Goal: Information Seeking & Learning: Learn about a topic

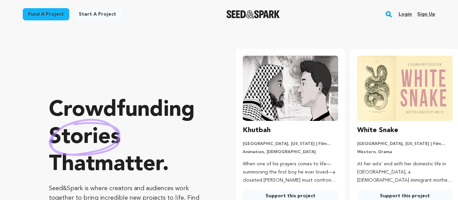
scroll to position [0, 120]
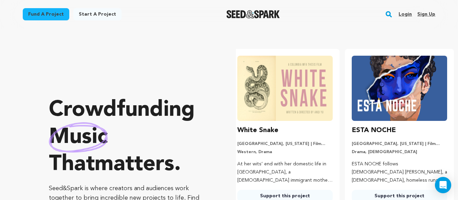
click at [51, 15] on link "Fund a project" at bounding box center [46, 14] width 47 height 12
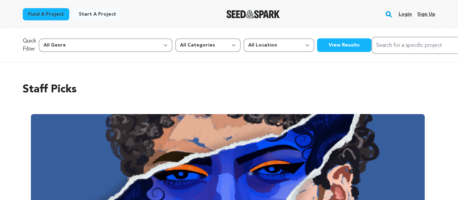
select select "14"
click option "Horror" at bounding box center [0, 0] width 0 height 0
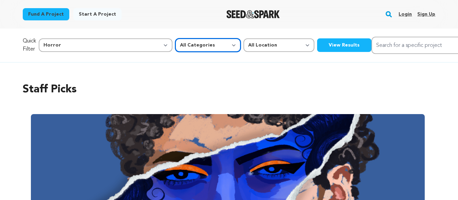
select select "383"
click option "Film Short" at bounding box center [0, 0] width 0 height 0
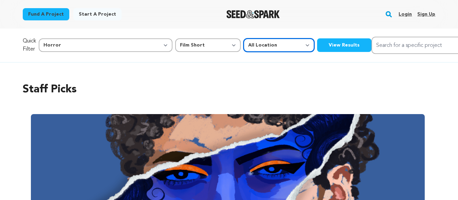
click at [244, 38] on select "All Location Everywhere United States Canada" at bounding box center [279, 45] width 71 height 14
select select "1671"
click option "United States" at bounding box center [0, 0] width 0 height 0
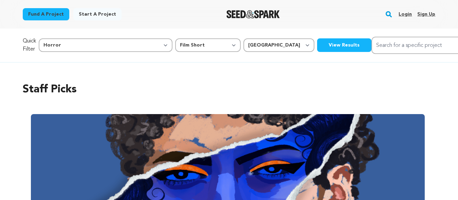
click at [317, 48] on button "View Results" at bounding box center [344, 45] width 54 height 14
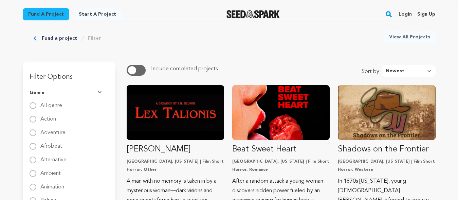
scroll to position [33, 0]
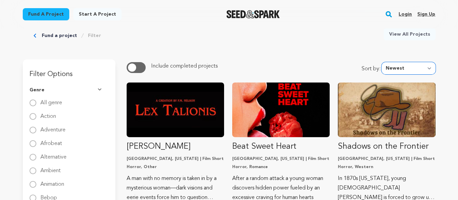
click at [382, 62] on select "Newest Most Popular Most Funded Trending Now Ending Now Amount Raised" at bounding box center [409, 68] width 54 height 12
select select "most_funded"
click option "Most Funded" at bounding box center [0, 0] width 0 height 0
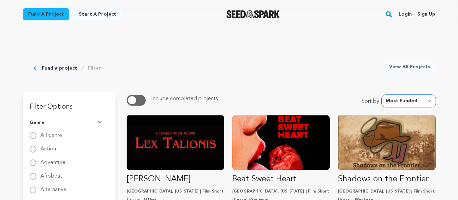
scroll to position [0, 0]
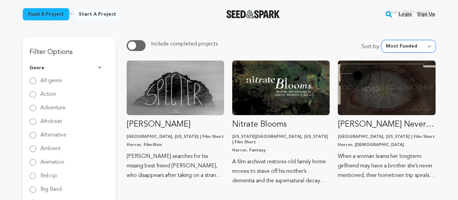
scroll to position [58, 0]
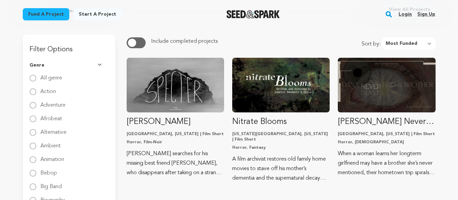
click at [137, 42] on button "button" at bounding box center [136, 42] width 19 height 11
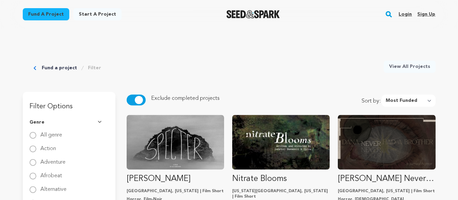
scroll to position [0, 0]
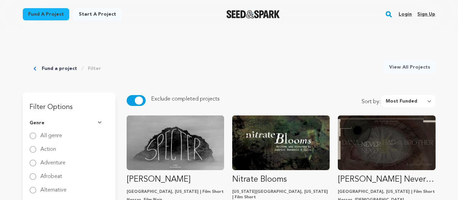
click at [135, 100] on button "button" at bounding box center [136, 100] width 19 height 11
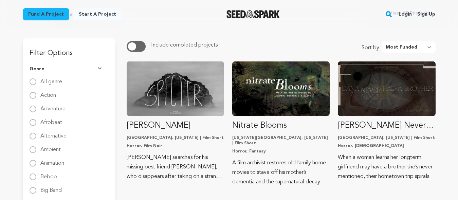
scroll to position [76, 0]
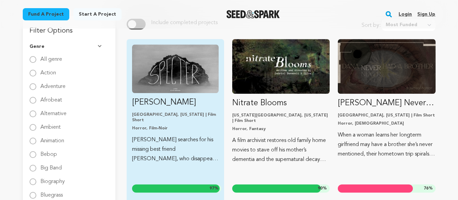
click at [190, 126] on div "Specter San Francisco, California | Film Short Horror, Film-Noir Henry searches…" at bounding box center [175, 124] width 97 height 170
click at [175, 139] on p "[PERSON_NAME] searches for his missing best friend [PERSON_NAME], who disappear…" at bounding box center [175, 149] width 87 height 29
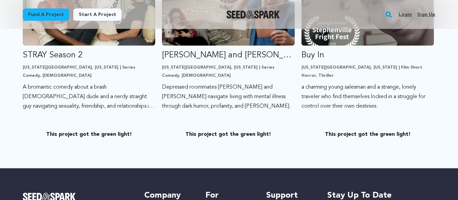
scroll to position [230, 0]
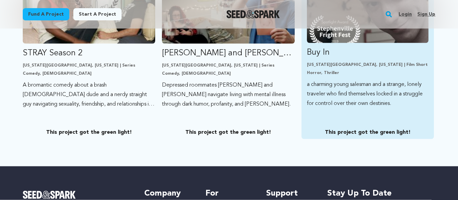
click at [358, 85] on p "a charming young salesman and a strange, lonely traveler who find themselves lo…" at bounding box center [368, 94] width 122 height 29
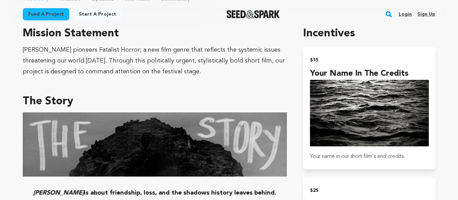
scroll to position [396, 0]
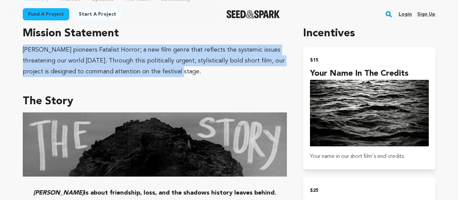
drag, startPoint x: 22, startPoint y: 49, endPoint x: 177, endPoint y: 81, distance: 157.9
copy div "Specter pioneers Fatalist Horror; a new film genre that reflects the systemic i…"
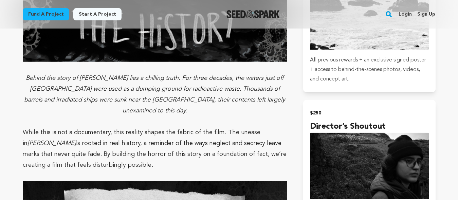
scroll to position [926, 0]
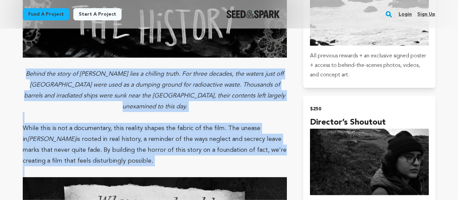
drag, startPoint x: 32, startPoint y: 62, endPoint x: 147, endPoint y: 157, distance: 149.1
copy div "Behind the story of Specter lies a chilling truth. For three decades, the water…"
click at [176, 154] on p "While this is not a documentary, this reality shapes the fabric of the film. Th…" at bounding box center [155, 144] width 265 height 43
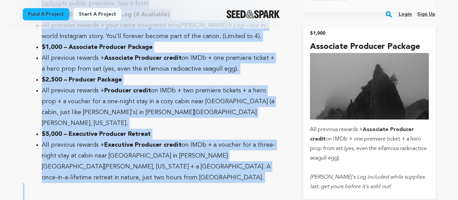
scroll to position [1500, 0]
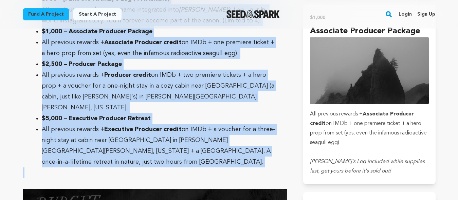
drag, startPoint x: 26, startPoint y: 85, endPoint x: 206, endPoint y: 150, distance: 190.5
click at [215, 147] on li "All previous rewards + Executive Producer credit on IMDb + a voucher for a thre…" at bounding box center [160, 145] width 237 height 43
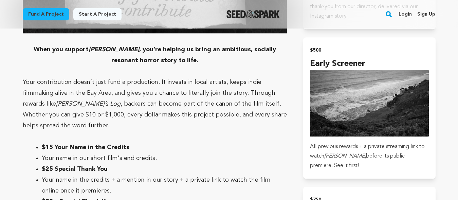
scroll to position [1122, 0]
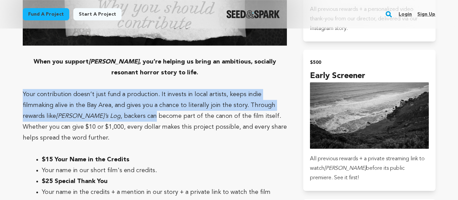
drag, startPoint x: 21, startPoint y: 83, endPoint x: 91, endPoint y: 103, distance: 72.0
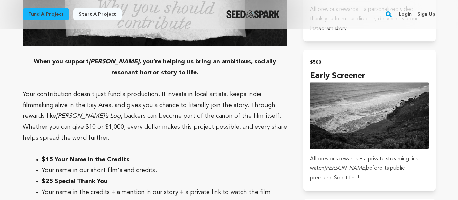
click at [51, 62] on p "When you support Specter , you’re helping us bring an ambitious, socially reson…" at bounding box center [155, 67] width 265 height 22
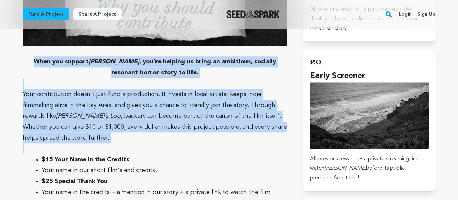
drag, startPoint x: 26, startPoint y: 51, endPoint x: 82, endPoint y: 138, distance: 103.5
click at [82, 138] on div "Specter is about friendship, loss, and the shadows history leaves behind. When …" at bounding box center [155, 132] width 265 height 1493
copy div "When you support Specter , you’re helping us bring an ambitious, socially reson…"
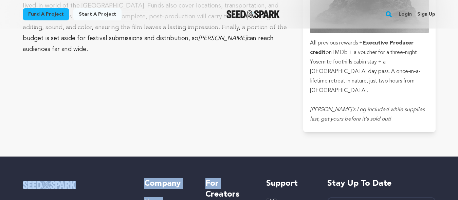
scroll to position [1960, 0]
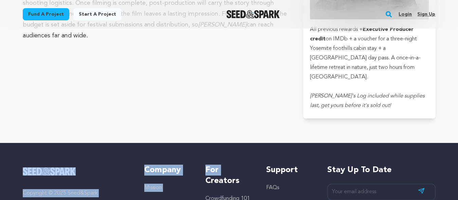
drag, startPoint x: 31, startPoint y: 44, endPoint x: 290, endPoint y: 66, distance: 260.4
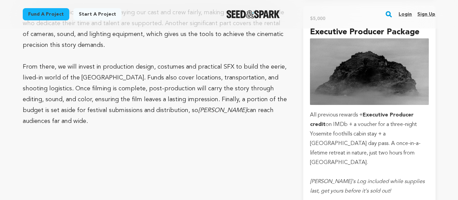
scroll to position [1873, 0]
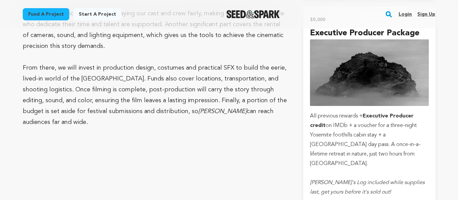
copy div "We are raising $12,000 to bring Specter to life, and we want you to know exactl…"
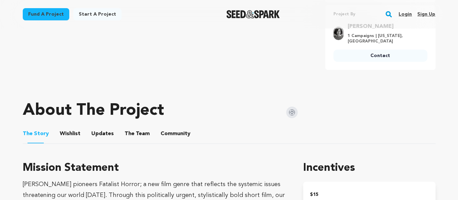
scroll to position [273, 0]
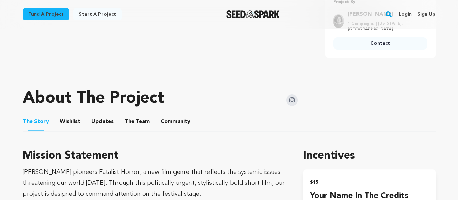
click at [140, 126] on button "The Team" at bounding box center [137, 123] width 16 height 16
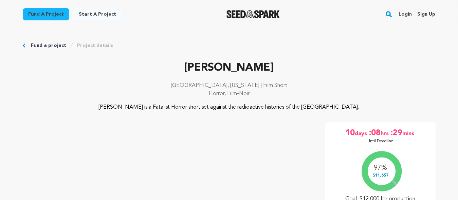
scroll to position [273, 0]
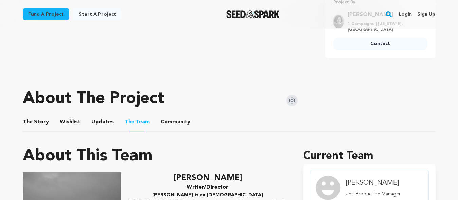
click at [168, 124] on button "Community" at bounding box center [175, 123] width 16 height 16
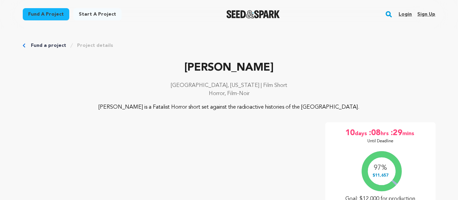
scroll to position [273, 0]
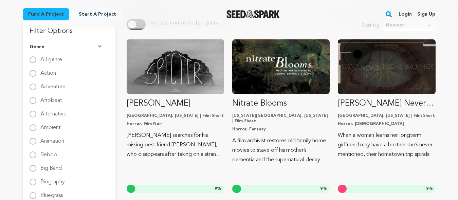
scroll to position [76, 0]
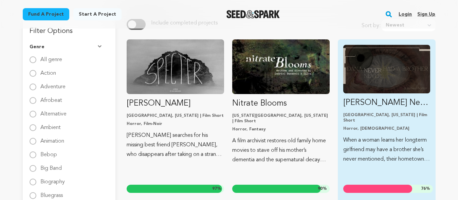
click at [406, 144] on p "When a woman learns her longterm girlfriend may have a brother she’s never ment…" at bounding box center [386, 150] width 87 height 29
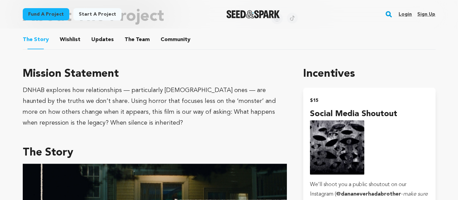
scroll to position [355, 0]
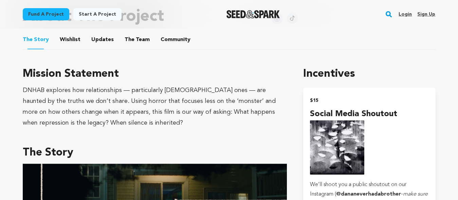
drag, startPoint x: 23, startPoint y: 79, endPoint x: 129, endPoint y: 142, distance: 123.1
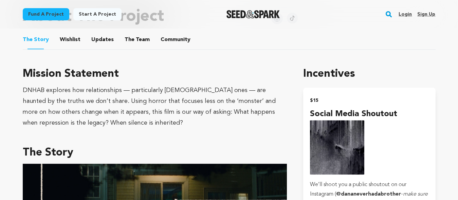
copy div "Mission Statement DNHAB explores how relationships — particularly queer ones — …"
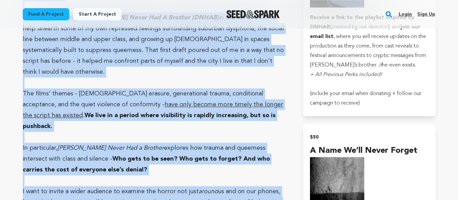
scroll to position [734, 0]
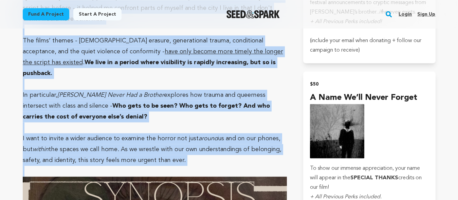
drag, startPoint x: 21, startPoint y: 85, endPoint x: 225, endPoint y: 138, distance: 210.5
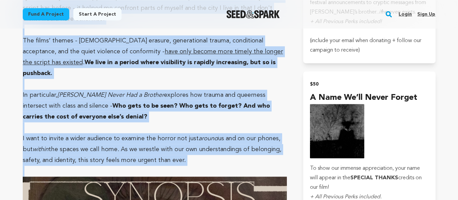
copy div "When I first moved to California, I started to notice this dissonance between a…"
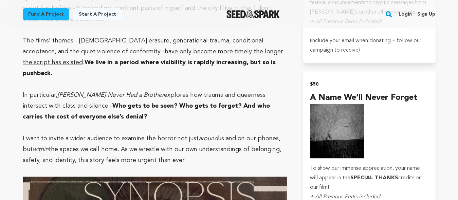
click at [201, 166] on p at bounding box center [155, 171] width 265 height 11
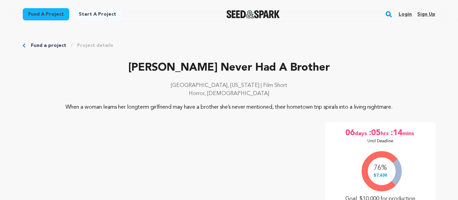
scroll to position [355, 0]
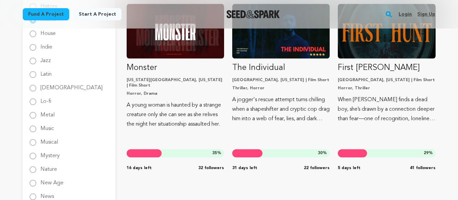
scroll to position [651, 0]
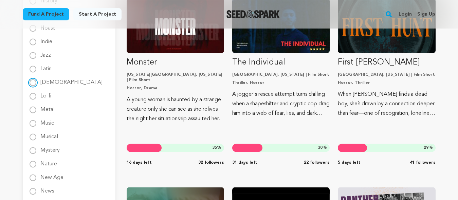
click at [30, 83] on input "[DEMOGRAPHIC_DATA]" at bounding box center [33, 82] width 7 height 7
radio input "true"
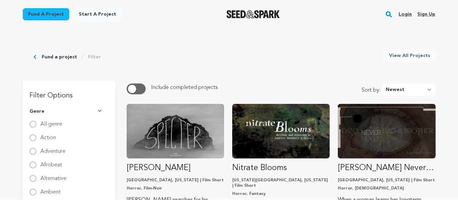
scroll to position [2, 0]
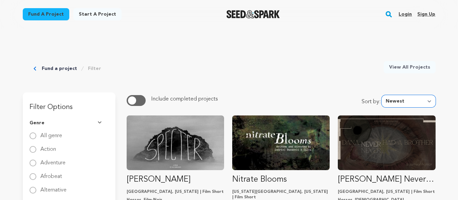
click at [382, 95] on select "Newest Most Popular Most Funded Trending Now Ending Now Amount Raised" at bounding box center [409, 101] width 54 height 12
select select "most_funded"
click option "Most Funded" at bounding box center [0, 0] width 0 height 0
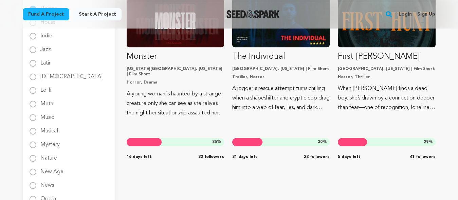
scroll to position [690, 0]
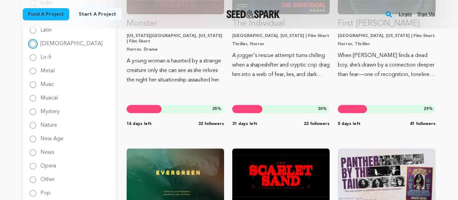
click at [33, 44] on input "[DEMOGRAPHIC_DATA]" at bounding box center [33, 43] width 7 height 7
radio input "true"
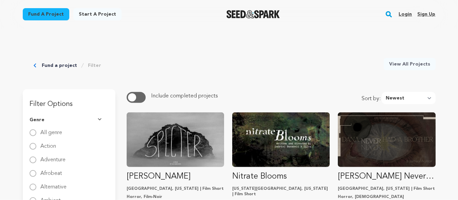
scroll to position [0, 0]
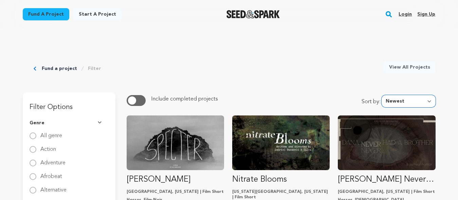
click at [382, 95] on select "Newest Most Popular Most Funded Trending Now Ending Now Amount Raised" at bounding box center [409, 101] width 54 height 12
click option "Trending Now" at bounding box center [0, 0] width 0 height 0
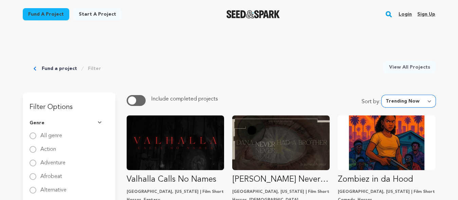
click at [382, 95] on select "Newest Most Popular Most Funded Trending Now Ending Now Amount Raised" at bounding box center [409, 101] width 54 height 12
select select "most_funded"
click option "Most Funded" at bounding box center [0, 0] width 0 height 0
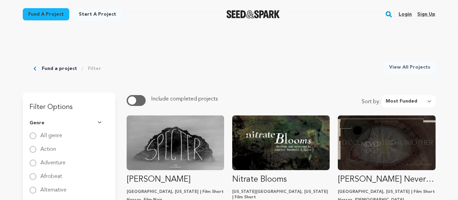
click at [417, 71] on link "View All Projects" at bounding box center [410, 67] width 52 height 12
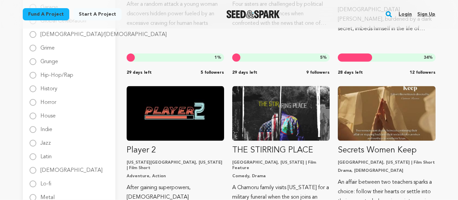
scroll to position [577, 0]
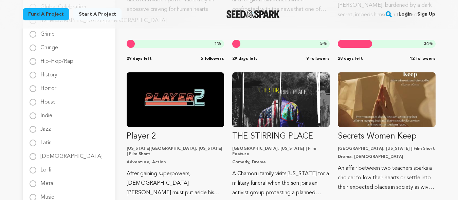
click at [46, 157] on label "LGBTQ" at bounding box center [71, 153] width 62 height 11
click at [36, 157] on input "LGBTQ" at bounding box center [33, 156] width 7 height 7
radio input "true"
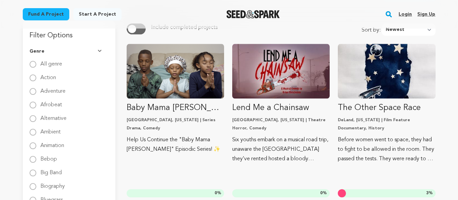
scroll to position [16, 0]
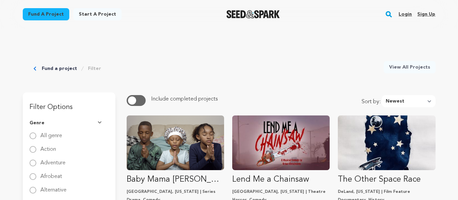
click at [41, 69] on div "Fund a project Filter" at bounding box center [68, 68] width 68 height 15
click at [55, 68] on link "Fund a project" at bounding box center [59, 68] width 35 height 7
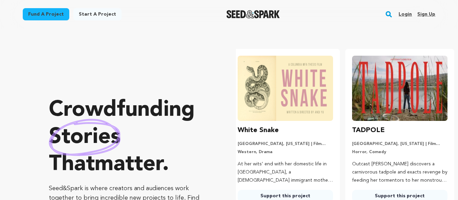
scroll to position [0, 120]
click at [47, 11] on link "Fund a project" at bounding box center [46, 14] width 47 height 12
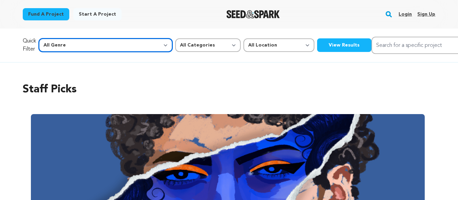
select select "374"
click option "[DEMOGRAPHIC_DATA]" at bounding box center [0, 0] width 0 height 0
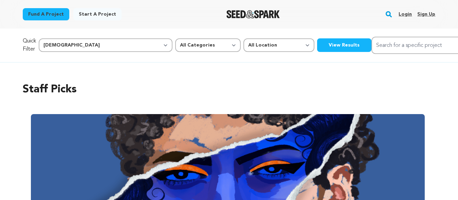
click at [147, 33] on div "Quick Filter All Genre Action Adventure Afrobeat Alternative Ambient Animation …" at bounding box center [229, 46] width 435 height 34
click at [175, 38] on select "All Categories Film Feature Film Short Series Music Video Comics Artist Residen…" at bounding box center [208, 45] width 66 height 14
select select "383"
click option "Film Short" at bounding box center [0, 0] width 0 height 0
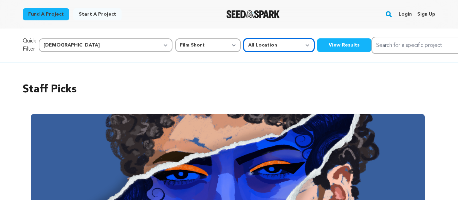
click at [244, 38] on select "All Location Everywhere [GEOGRAPHIC_DATA] [GEOGRAPHIC_DATA]" at bounding box center [279, 45] width 71 height 14
select select "1671"
click option "[GEOGRAPHIC_DATA]" at bounding box center [0, 0] width 0 height 0
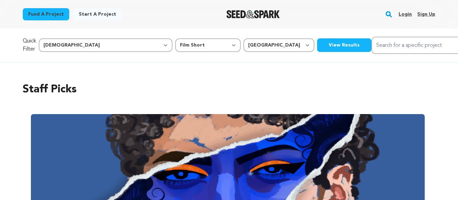
click at [317, 44] on button "View Results" at bounding box center [344, 45] width 54 height 14
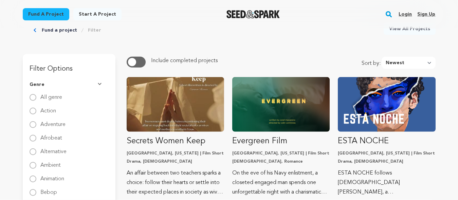
scroll to position [33, 0]
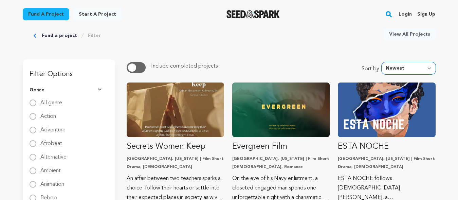
click at [382, 62] on select "Newest Most Popular Most Funded Trending Now Ending Now Amount Raised" at bounding box center [409, 68] width 54 height 12
click option "Most Funded" at bounding box center [0, 0] width 0 height 0
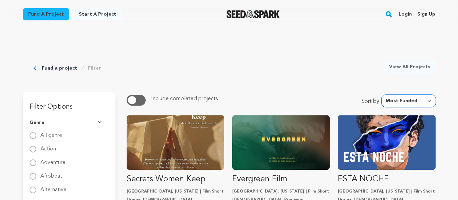
scroll to position [0, 0]
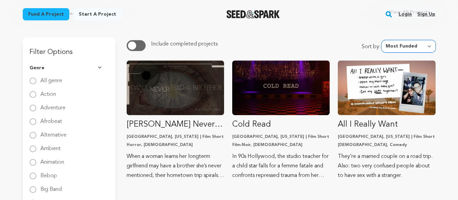
scroll to position [47, 0]
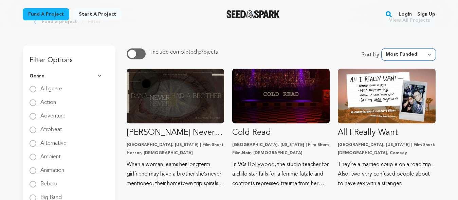
click at [382, 48] on select "Newest Most Popular Most Funded Trending Now Ending Now Amount Raised" at bounding box center [409, 54] width 54 height 12
click option "Trending Now" at bounding box center [0, 0] width 0 height 0
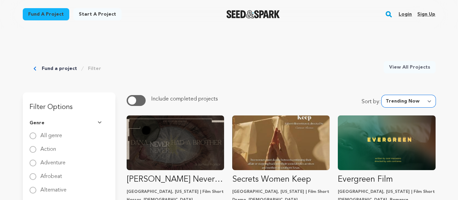
click at [382, 95] on select "Newest Most Popular Most Funded Trending Now Ending Now Amount Raised" at bounding box center [409, 101] width 54 height 12
click option "Most Funded" at bounding box center [0, 0] width 0 height 0
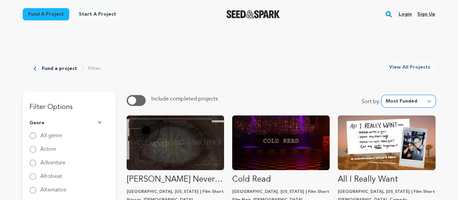
select select "most_popular"
click option "Most Popular" at bounding box center [0, 0] width 0 height 0
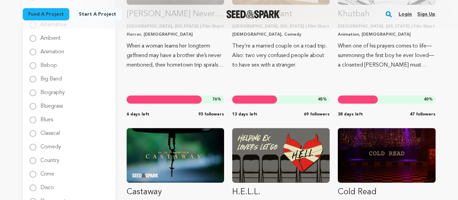
scroll to position [189, 0]
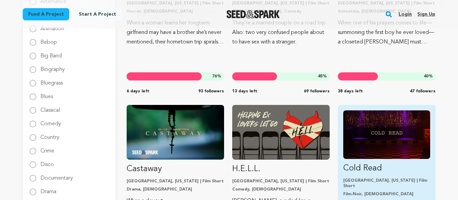
click at [385, 178] on div "Cold Read Los Angeles, California | Film Short Film-Noir, LGBTQ In 90s Hollywoo…" at bounding box center [386, 190] width 97 height 170
click at [372, 168] on p "Cold Read" at bounding box center [386, 168] width 87 height 11
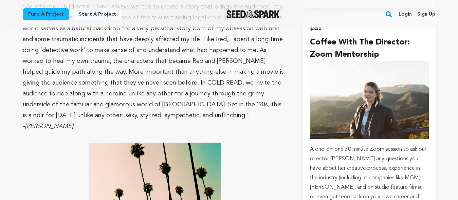
scroll to position [1375, 0]
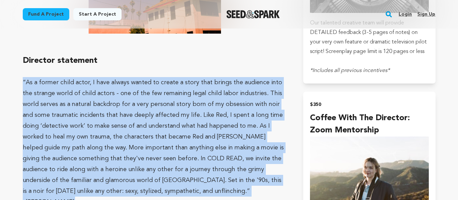
drag, startPoint x: 22, startPoint y: 60, endPoint x: 49, endPoint y: 187, distance: 130.2
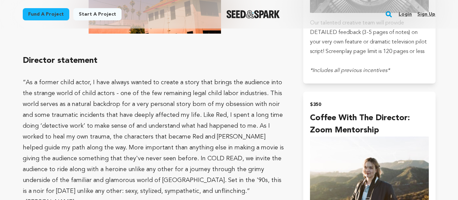
click at [55, 66] on p at bounding box center [155, 71] width 265 height 11
drag, startPoint x: 20, startPoint y: 38, endPoint x: 91, endPoint y: 183, distance: 161.0
copy div "Loremips dolorsita “Co a elitse doeiu tempo, I utla etdolo magnaa en admini v q…"
click at [166, 197] on p "-[PERSON_NAME]" at bounding box center [155, 202] width 265 height 11
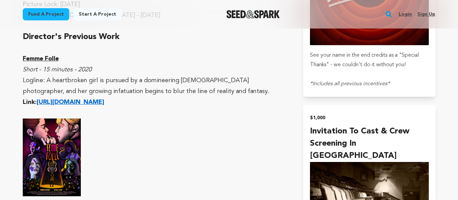
scroll to position [0, 0]
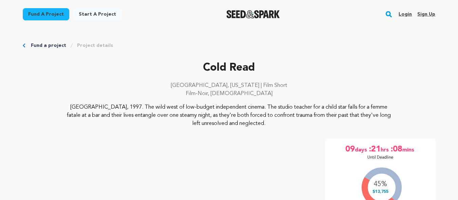
scroll to position [189, 0]
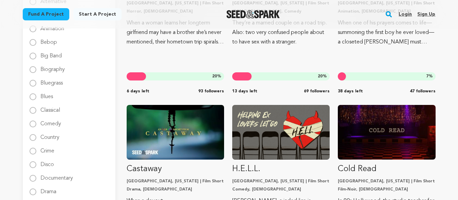
scroll to position [189, 0]
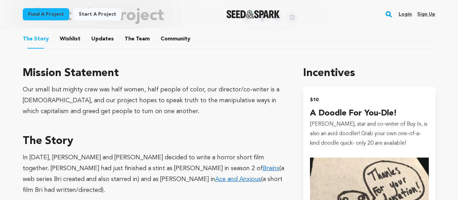
scroll to position [376, 0]
drag, startPoint x: 24, startPoint y: 72, endPoint x: 156, endPoint y: 115, distance: 137.9
click at [156, 115] on div "Mission Statement Our small but mighty crew was half women, half people of colo…" at bounding box center [155, 91] width 265 height 52
click at [169, 155] on p "In November 2016, Colin and Bri decided to write a horror short film together. …" at bounding box center [155, 173] width 265 height 43
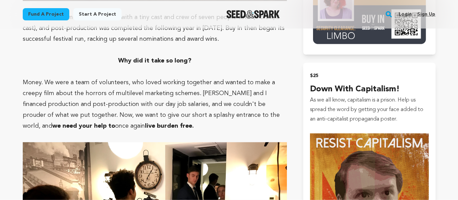
scroll to position [856, 0]
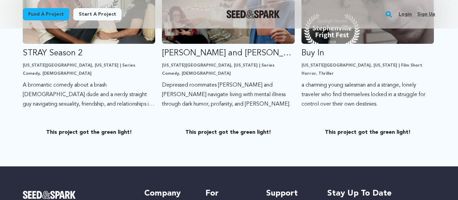
scroll to position [230, 0]
